Goal: Task Accomplishment & Management: Use online tool/utility

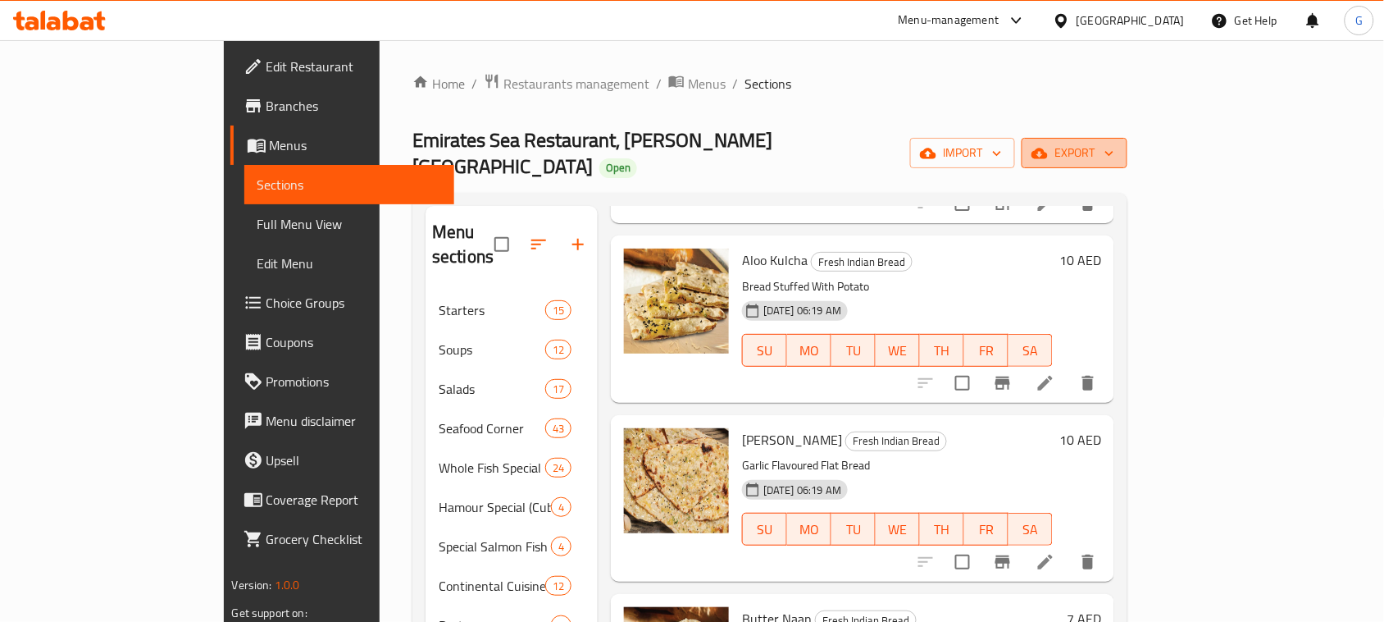
click at [1114, 143] on span "export" at bounding box center [1075, 153] width 80 height 21
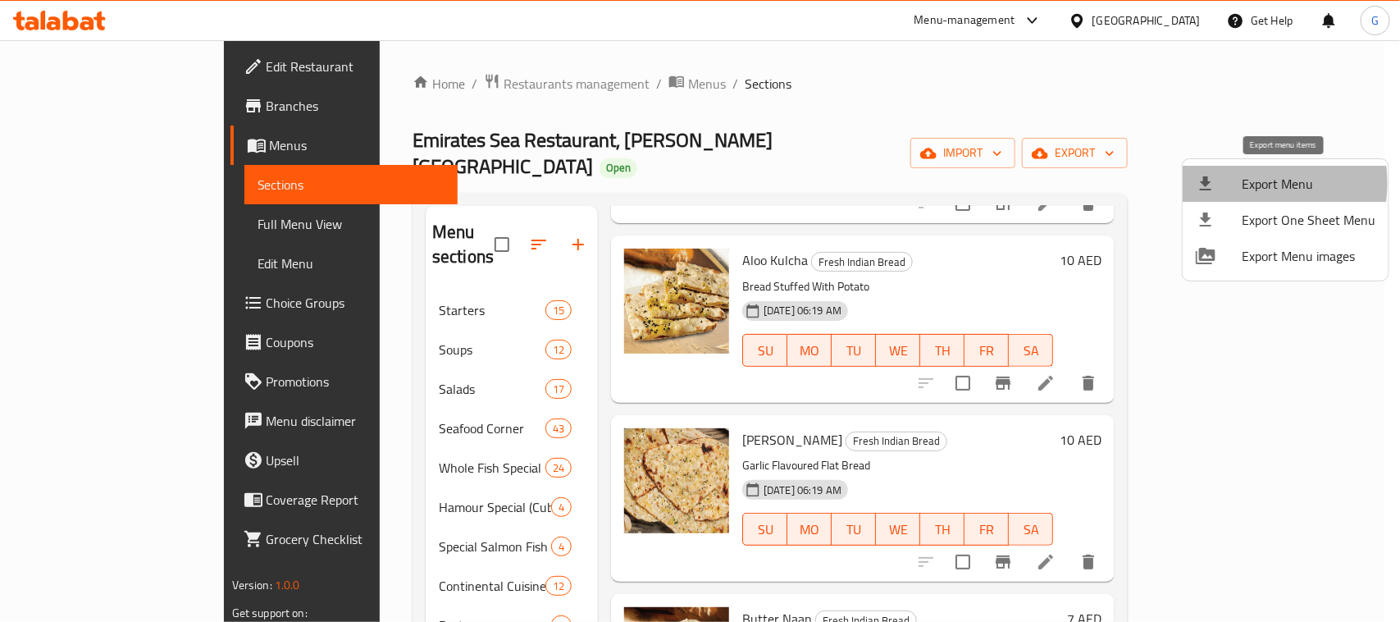
click at [1239, 183] on div at bounding box center [1219, 184] width 46 height 20
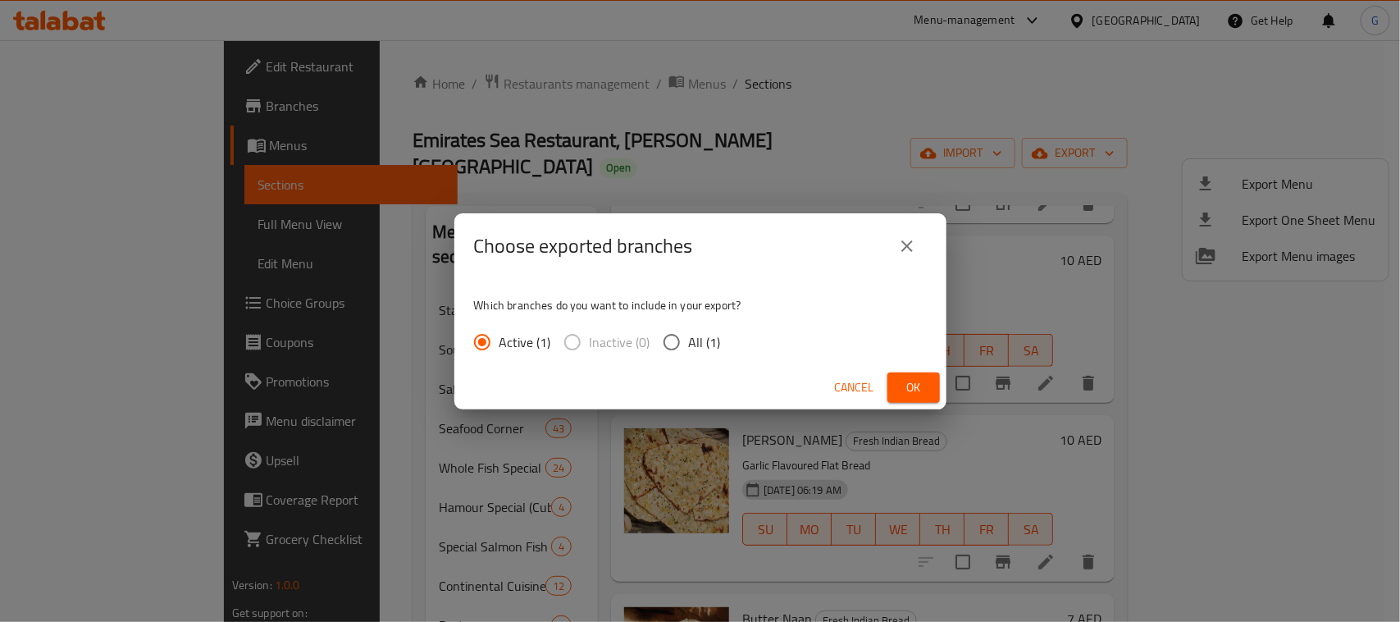
click at [902, 380] on span "Ok" at bounding box center [913, 387] width 26 height 21
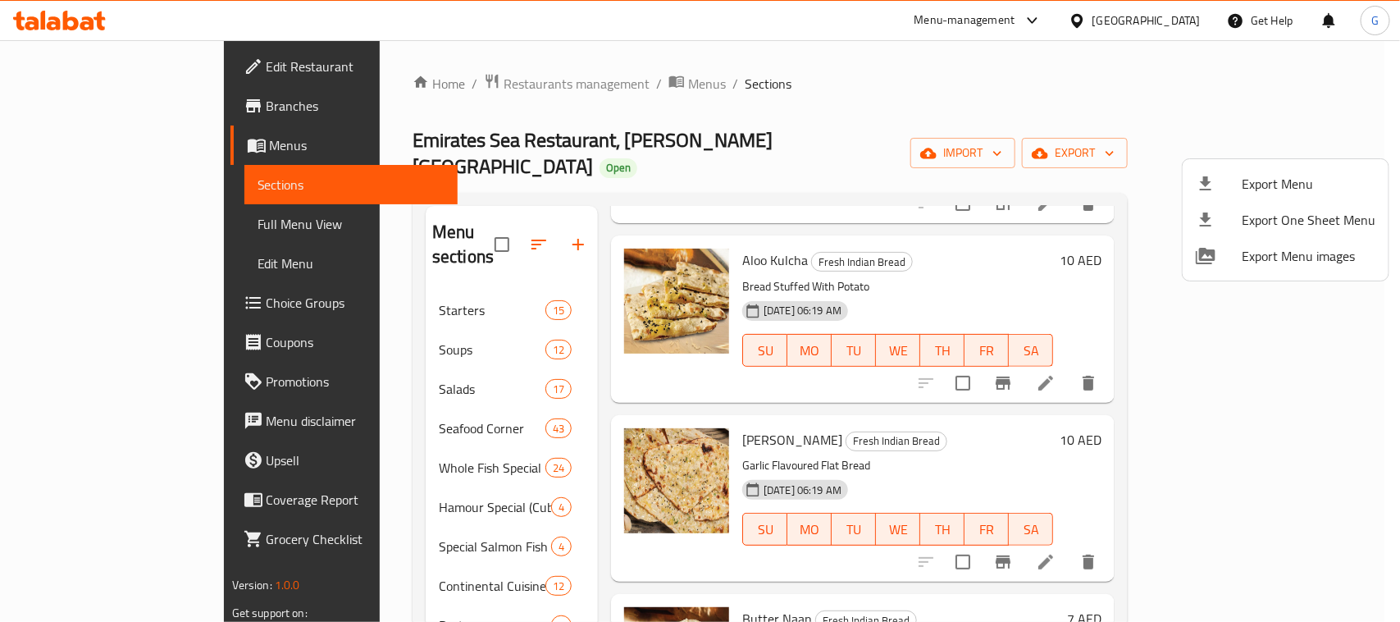
click at [891, 131] on div at bounding box center [700, 311] width 1400 height 622
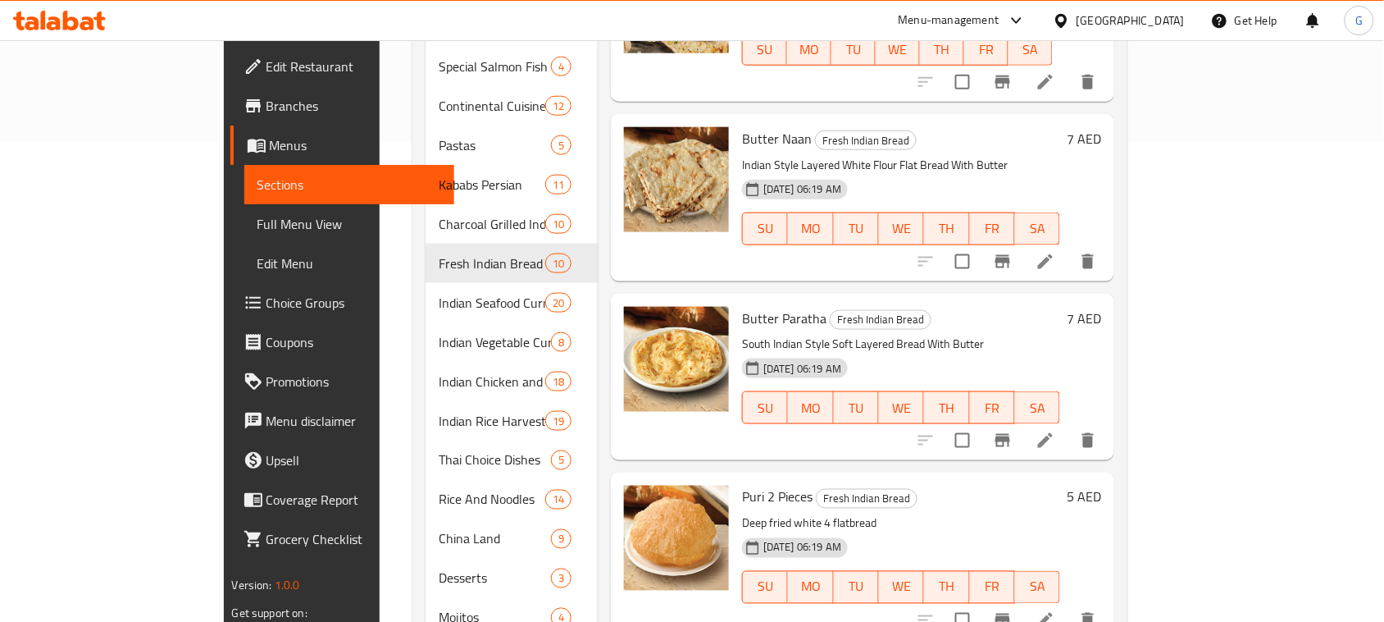
scroll to position [513, 0]
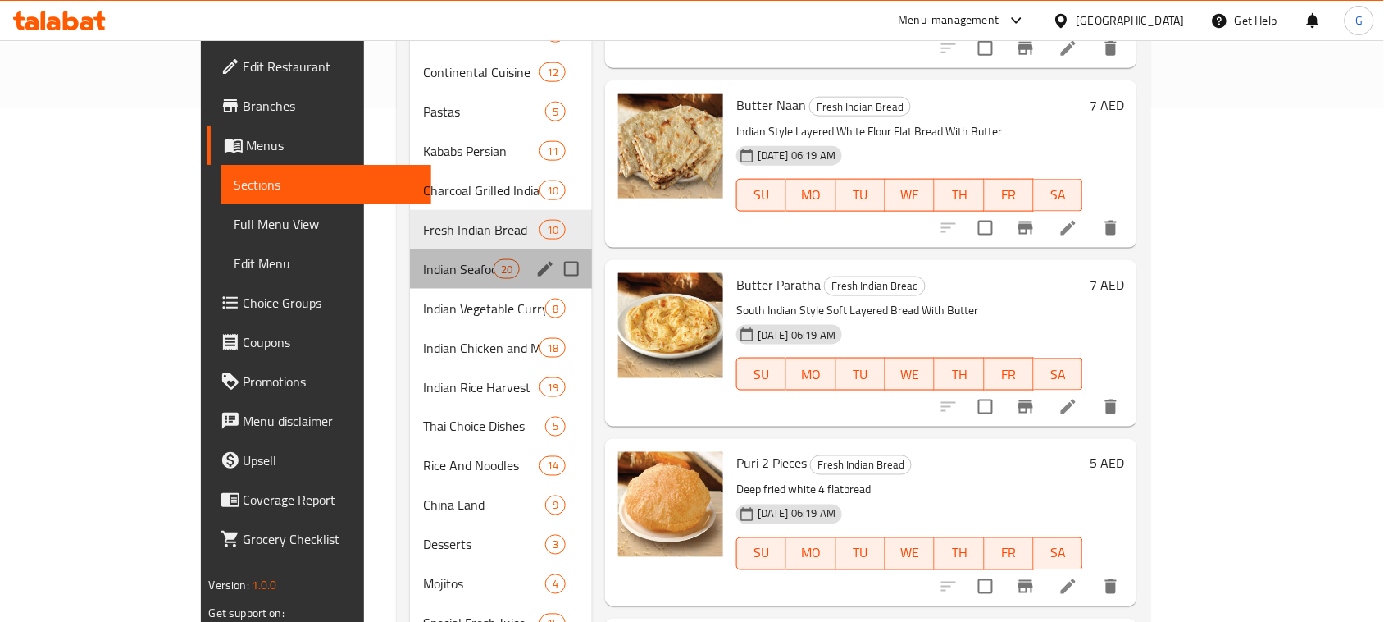
click at [410, 249] on div "Indian Seafood Curries 20" at bounding box center [501, 268] width 182 height 39
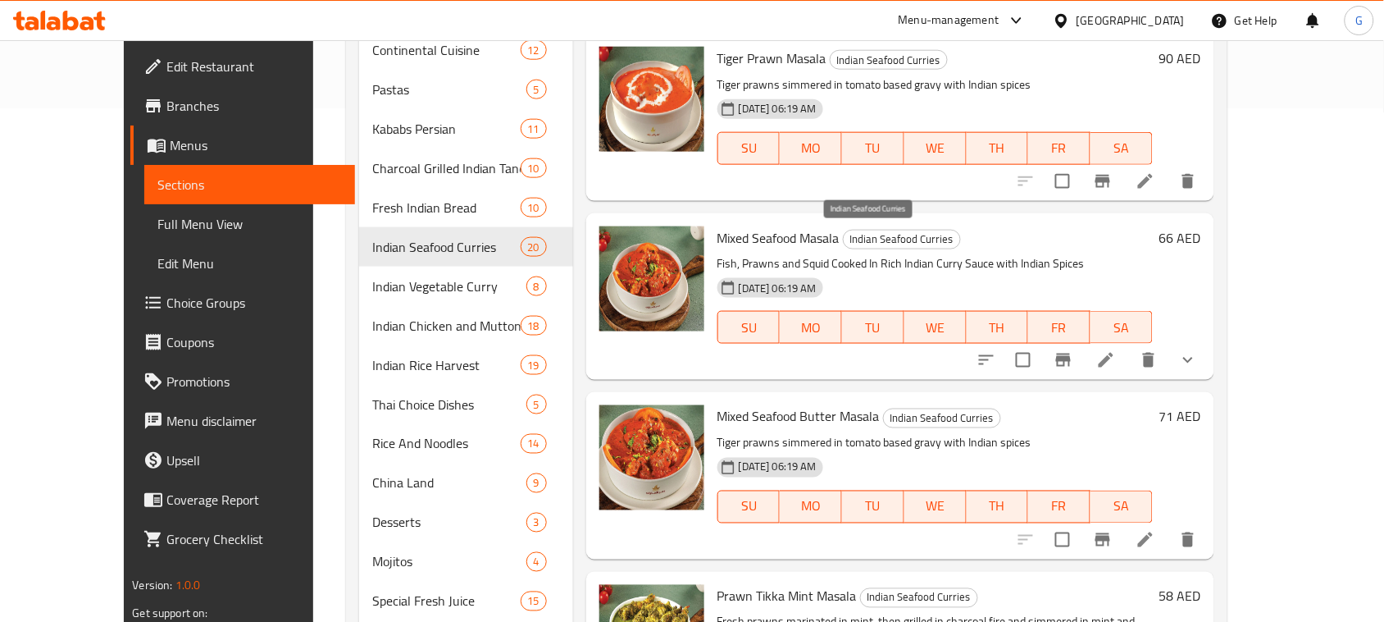
click at [844, 242] on span "Indian Seafood Curries" at bounding box center [902, 239] width 116 height 19
copy span "Indian Seafood Curries"
